Goal: Information Seeking & Learning: Understand process/instructions

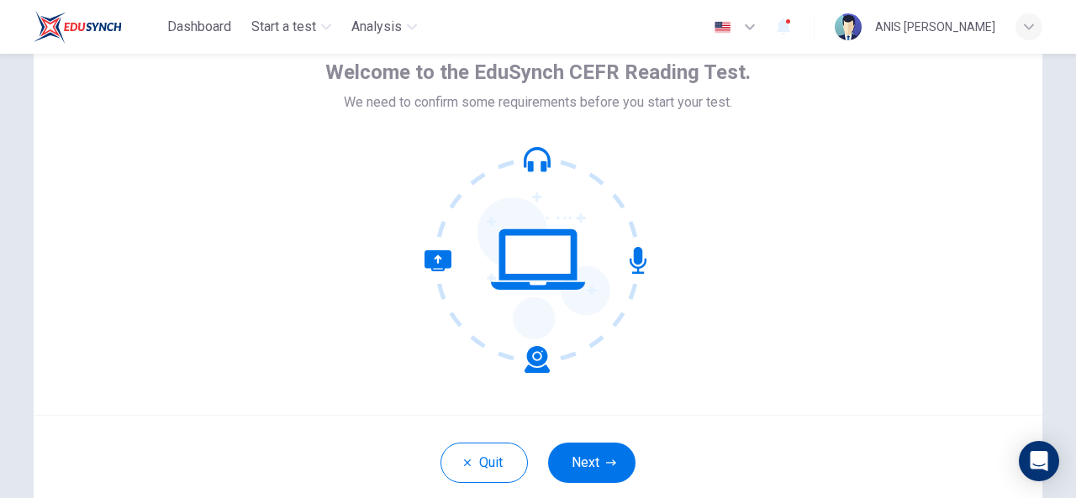
scroll to position [201, 0]
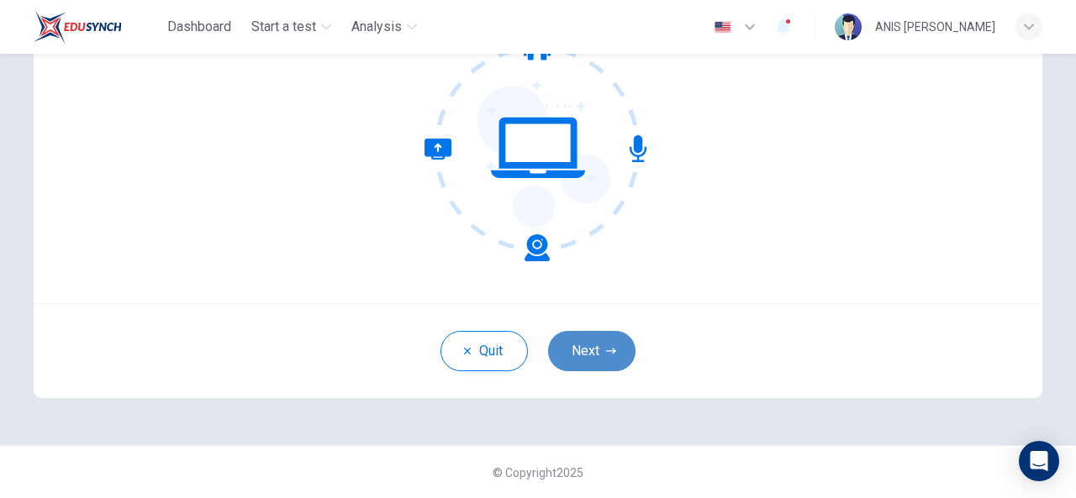
click at [580, 355] on button "Next" at bounding box center [591, 351] width 87 height 40
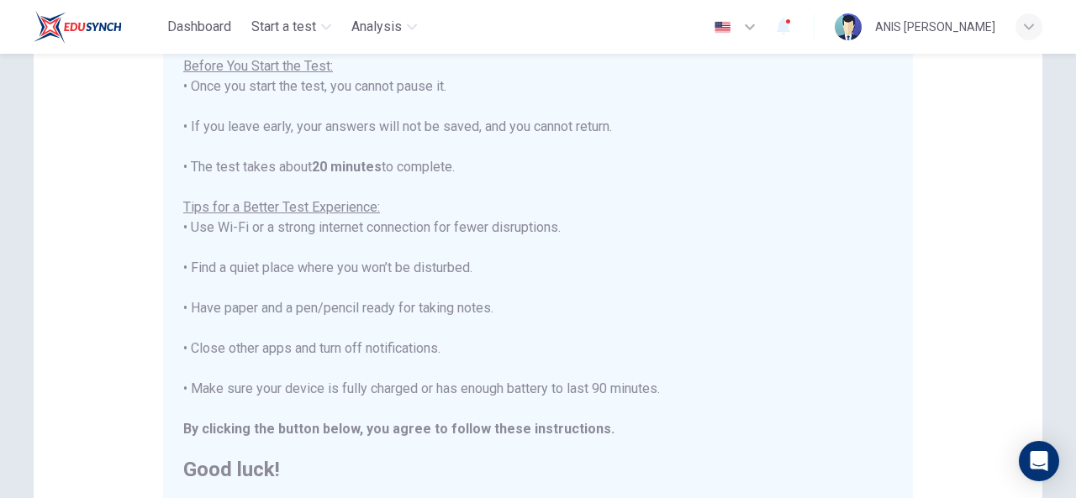
scroll to position [435, 0]
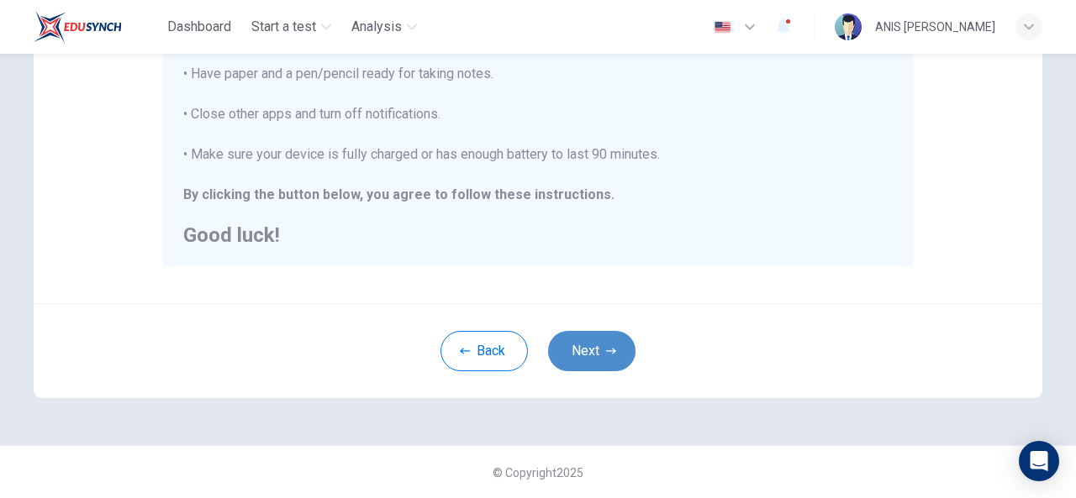
click at [626, 350] on button "Next" at bounding box center [591, 351] width 87 height 40
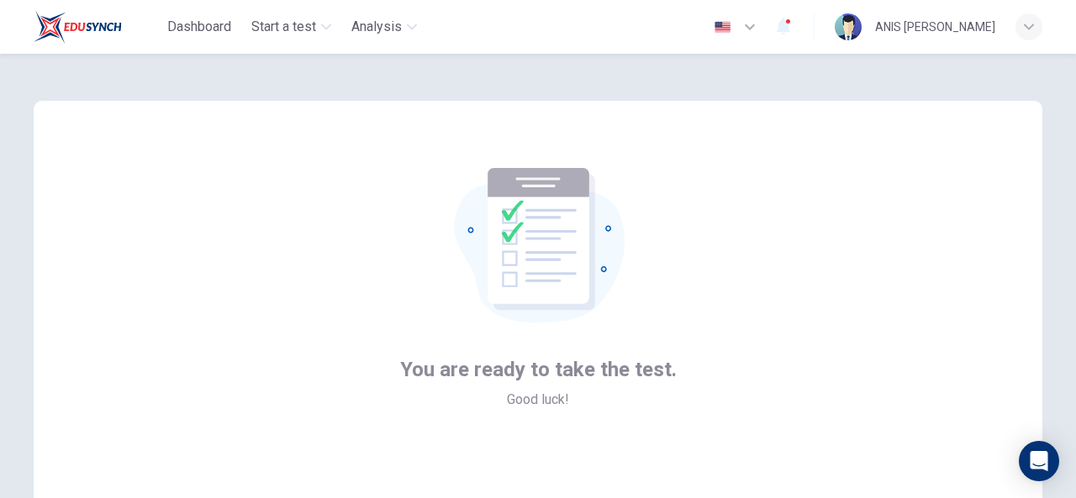
scroll to position [201, 0]
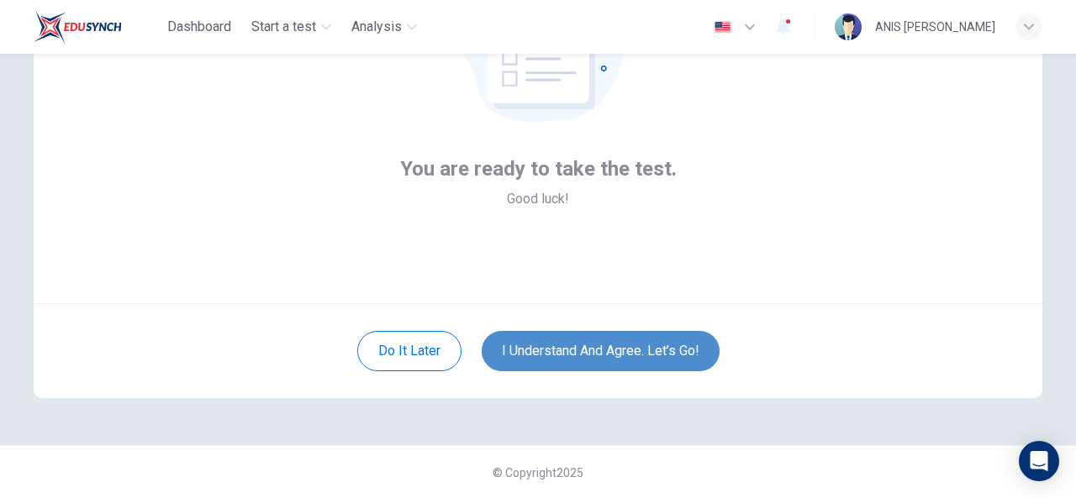
click at [584, 356] on button "I understand and agree. Let’s go!" at bounding box center [601, 351] width 238 height 40
click at [584, 341] on button "I understand and agree. Let’s go!" at bounding box center [601, 351] width 238 height 40
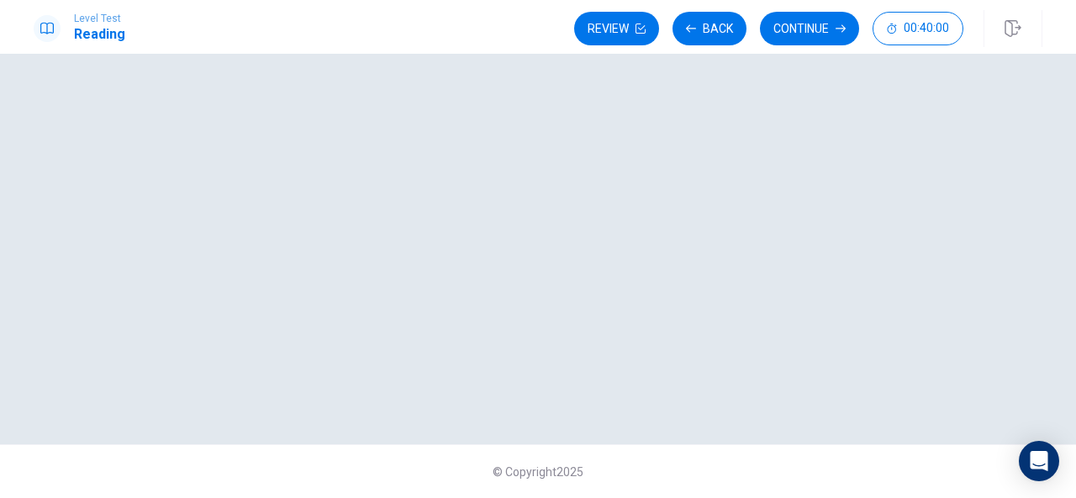
click at [619, 307] on div at bounding box center [538, 249] width 1062 height 324
click at [786, 38] on button "Continue" at bounding box center [809, 29] width 99 height 34
click at [708, 28] on button "Back" at bounding box center [709, 29] width 74 height 34
click at [714, 24] on button "Back" at bounding box center [709, 29] width 74 height 34
click at [896, 41] on button "00:40:00" at bounding box center [917, 29] width 91 height 34
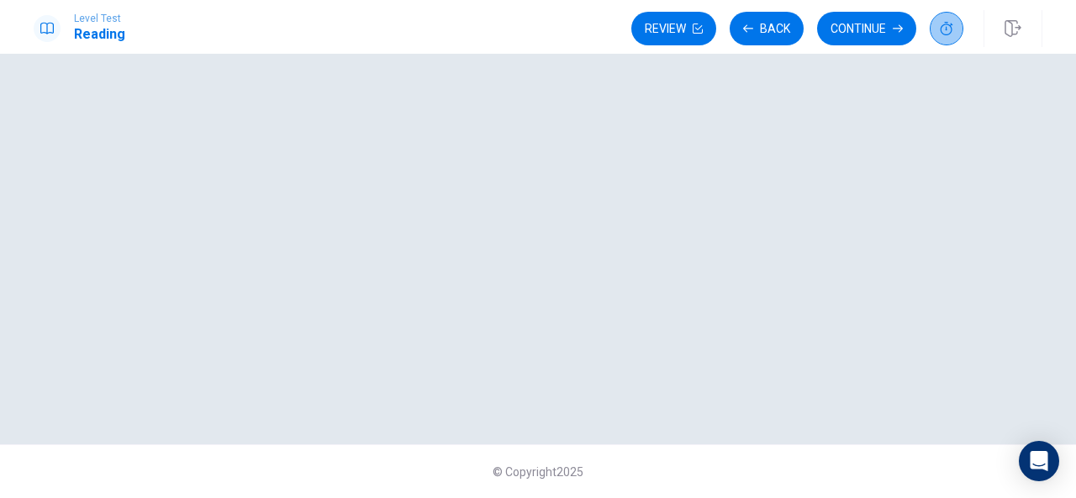
click at [954, 42] on button "button" at bounding box center [947, 29] width 34 height 34
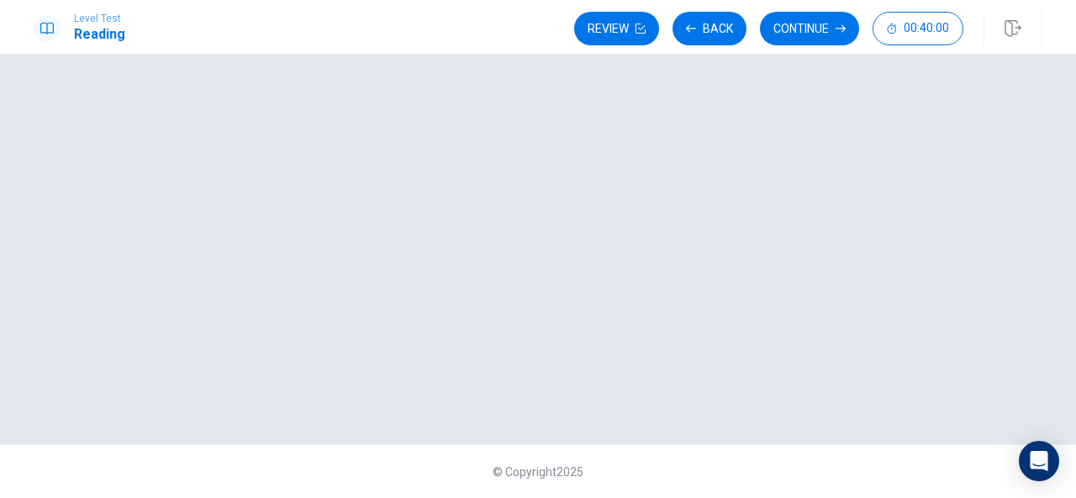
click at [468, 124] on div at bounding box center [538, 249] width 1062 height 324
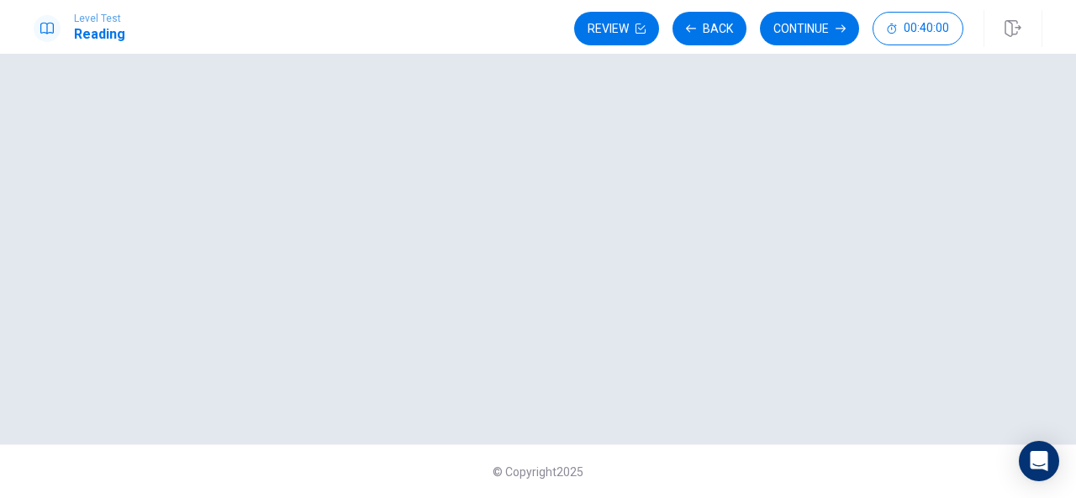
click at [468, 124] on div at bounding box center [538, 249] width 1062 height 324
